Goal: Navigation & Orientation: Find specific page/section

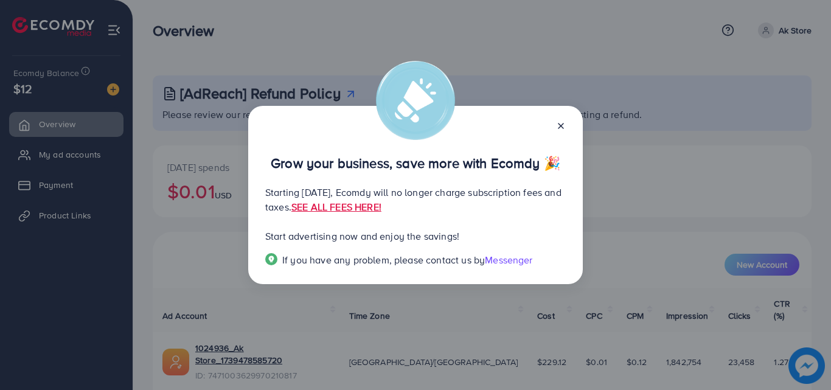
click at [560, 122] on icon at bounding box center [561, 126] width 10 height 10
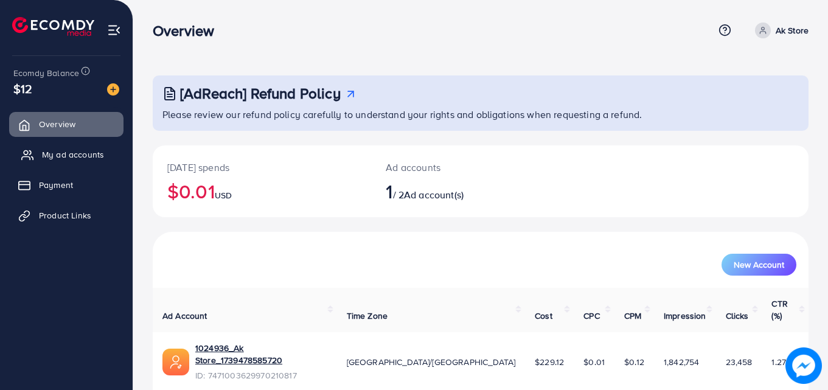
click at [118, 161] on link "My ad accounts" at bounding box center [66, 154] width 114 height 24
